Goal: Information Seeking & Learning: Check status

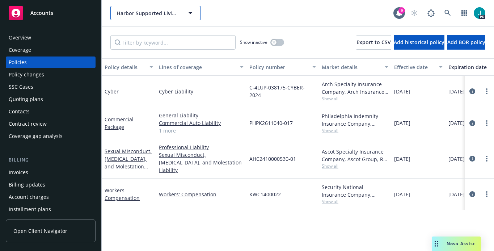
click at [151, 12] on span "Harbor Supported Living Services, Inc." at bounding box center [147, 13] width 63 height 8
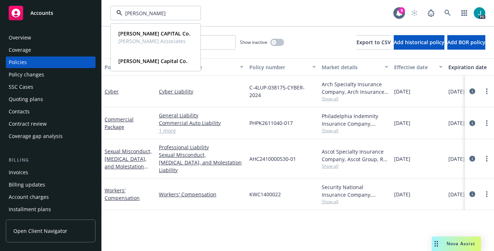
type input "[PERSON_NAME] c"
click at [140, 31] on strong "[PERSON_NAME] CAPITAL Co." at bounding box center [154, 33] width 72 height 7
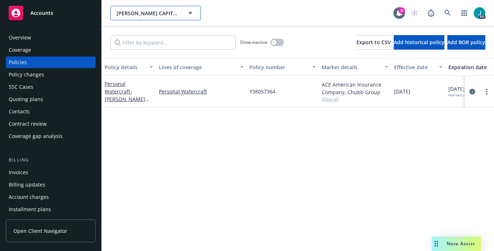
click at [170, 16] on span "[PERSON_NAME] CAPITAL Co." at bounding box center [147, 13] width 63 height 8
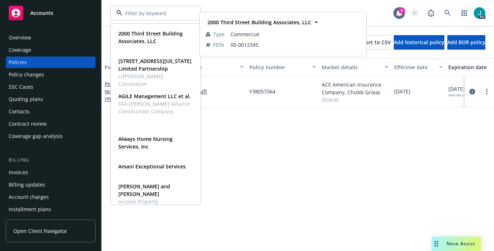
click at [165, 13] on input at bounding box center [154, 13] width 64 height 8
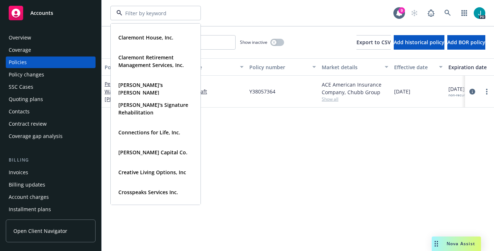
scroll to position [880, 0]
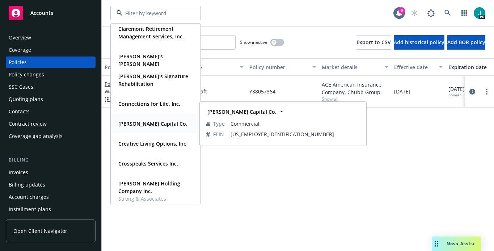
click at [147, 126] on strong "[PERSON_NAME] Capital Co." at bounding box center [152, 123] width 69 height 7
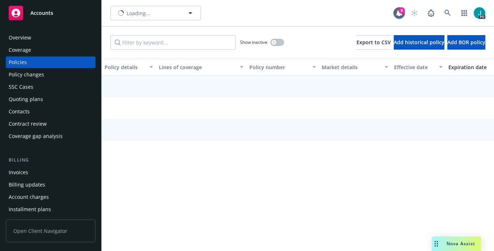
type input "[PERSON_NAME] Capital Co."
click at [178, 14] on span "[PERSON_NAME] Capital Co." at bounding box center [147, 13] width 63 height 8
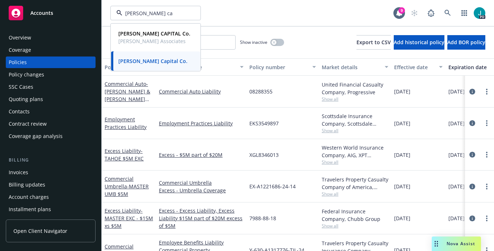
type input "[PERSON_NAME] cap"
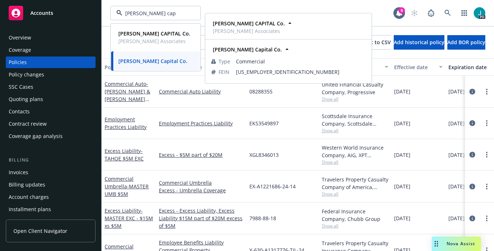
click at [161, 64] on span "[PERSON_NAME] Capital Co." at bounding box center [152, 61] width 69 height 8
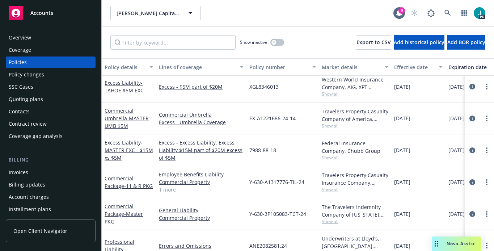
scroll to position [65, 0]
click at [469, 213] on icon "circleInformation" at bounding box center [472, 214] width 6 height 6
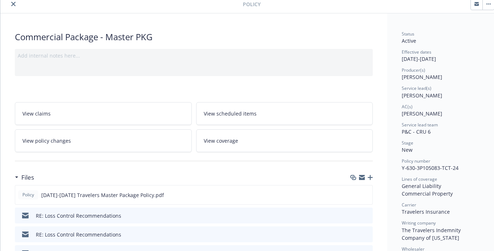
scroll to position [64, 0]
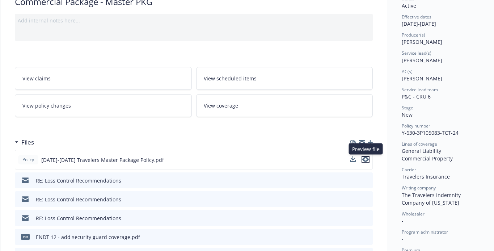
click at [365, 161] on icon "preview file" at bounding box center [365, 159] width 7 height 5
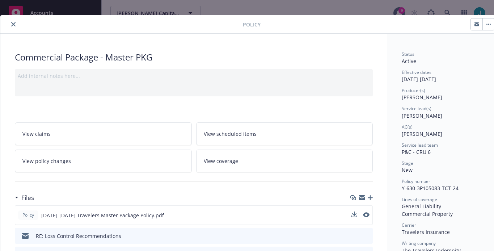
scroll to position [0, 0]
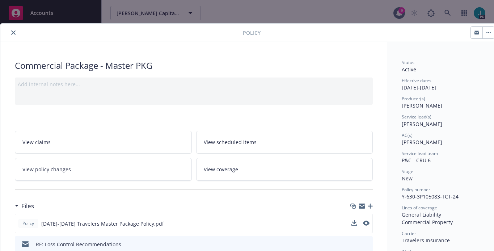
click at [13, 33] on icon "close" at bounding box center [13, 32] width 4 height 4
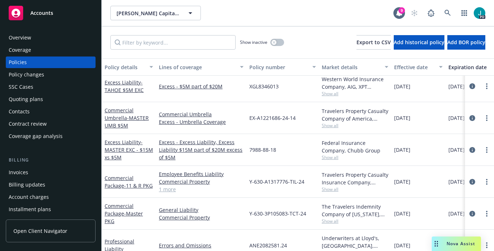
click at [41, 73] on div "Policy changes" at bounding box center [26, 75] width 35 height 12
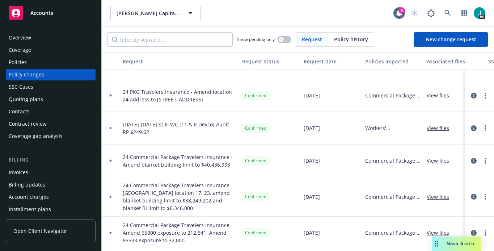
scroll to position [161, 0]
